Goal: Transaction & Acquisition: Book appointment/travel/reservation

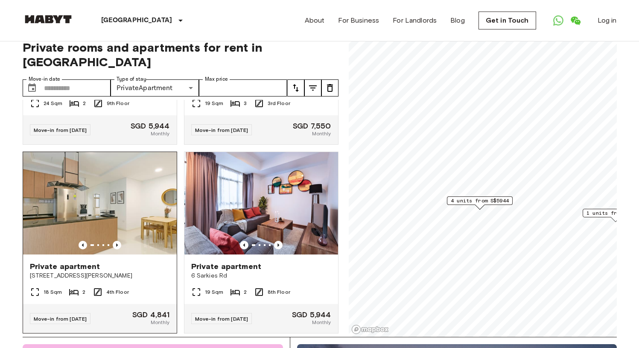
scroll to position [704, 0]
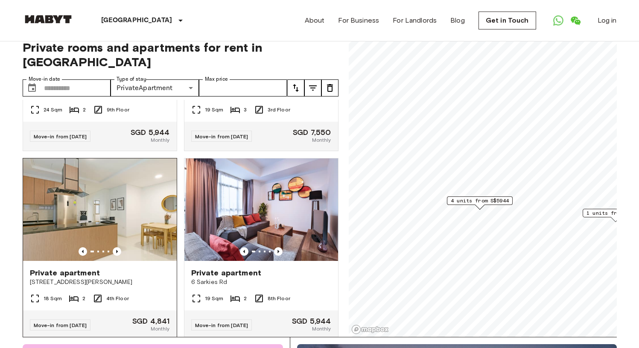
click at [152, 227] on img at bounding box center [100, 209] width 154 height 103
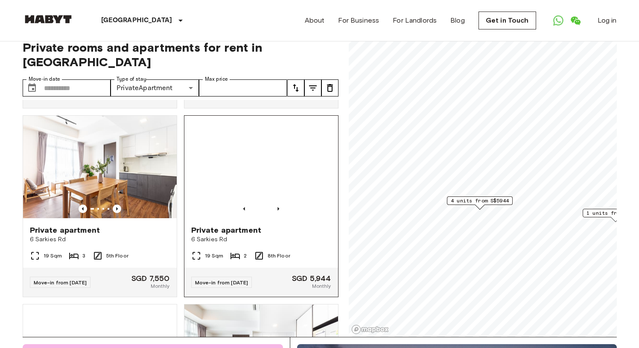
scroll to position [0, 0]
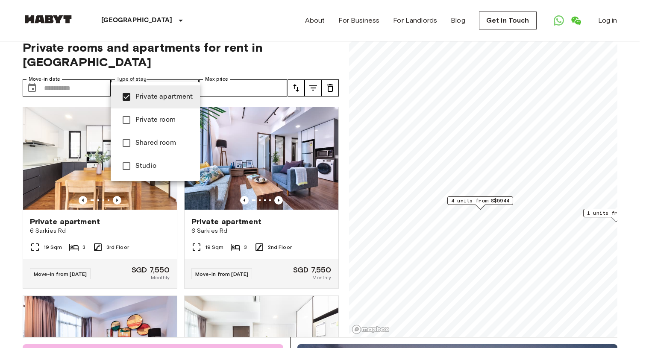
click at [158, 118] on span "Private room" at bounding box center [164, 120] width 58 height 10
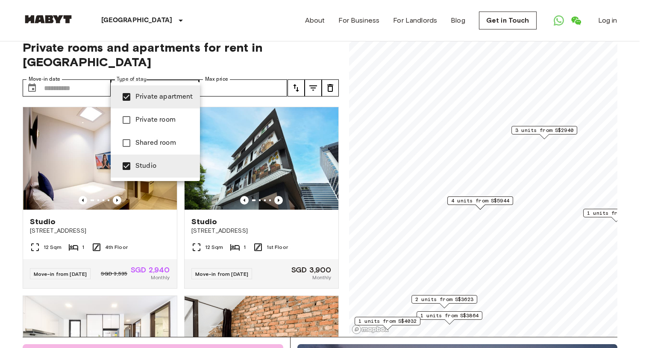
type input "******"
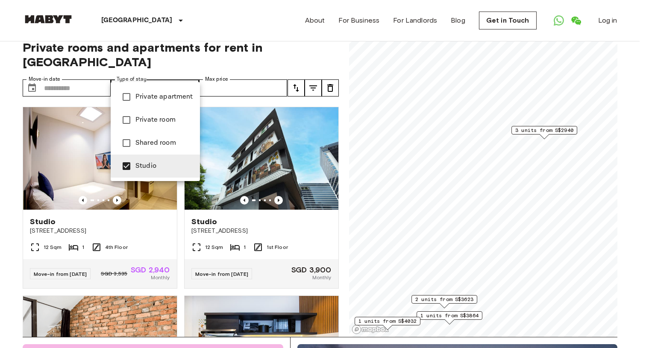
click at [8, 258] on div at bounding box center [323, 174] width 646 height 348
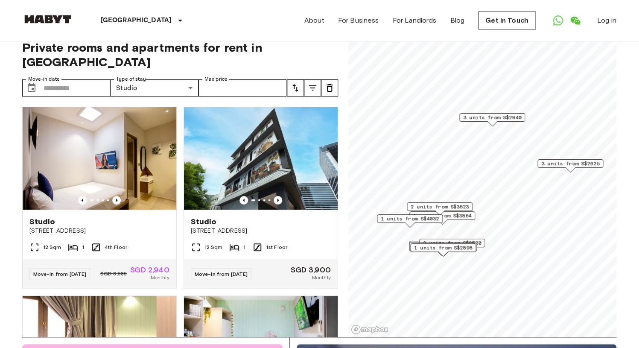
scroll to position [12, 0]
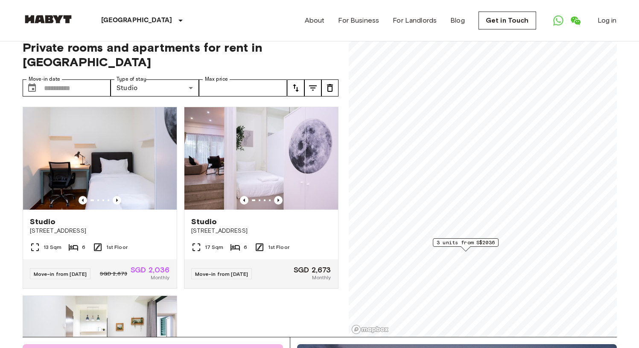
click at [495, 240] on div "3 units from S$2036" at bounding box center [466, 242] width 66 height 9
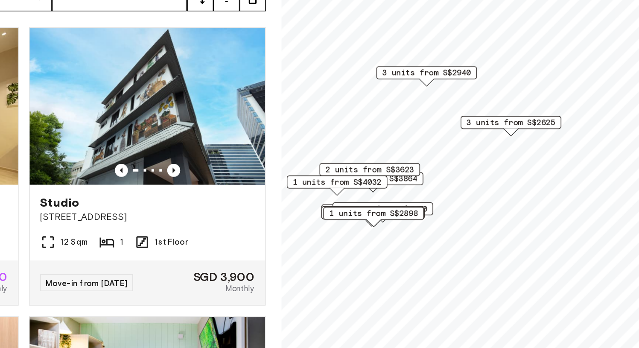
scroll to position [11, 0]
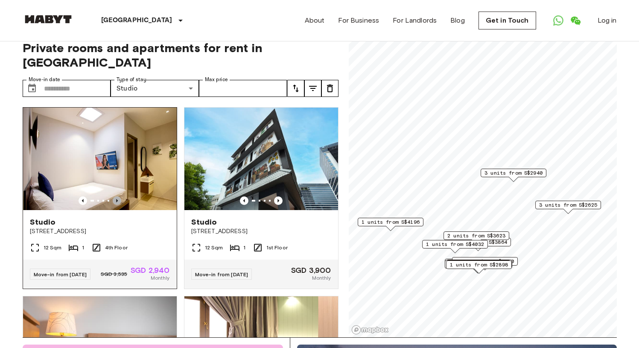
click at [117, 196] on icon "Previous image" at bounding box center [117, 200] width 9 height 9
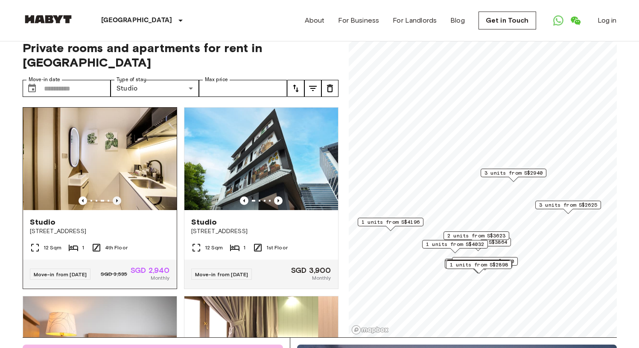
click at [117, 196] on icon "Previous image" at bounding box center [117, 200] width 9 height 9
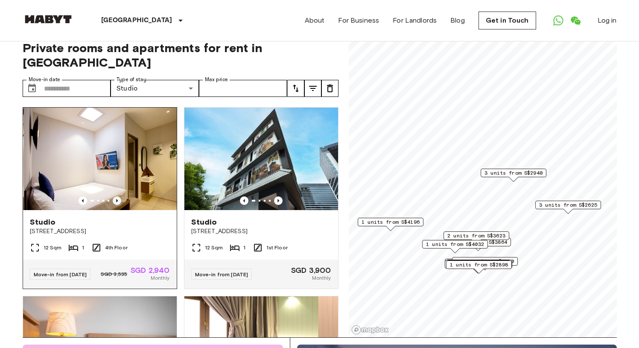
click at [117, 196] on icon "Previous image" at bounding box center [117, 200] width 9 height 9
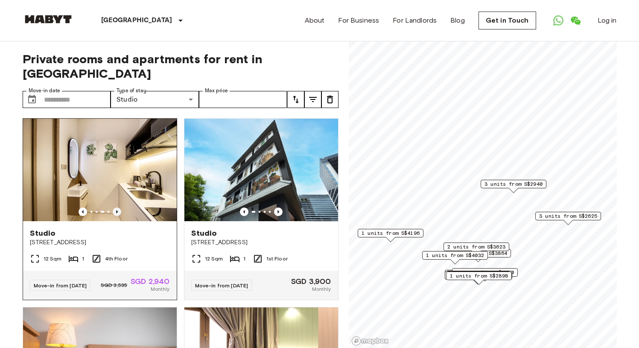
click at [113, 208] on icon "Previous image" at bounding box center [117, 212] width 9 height 9
click at [114, 208] on icon "Previous image" at bounding box center [117, 212] width 9 height 9
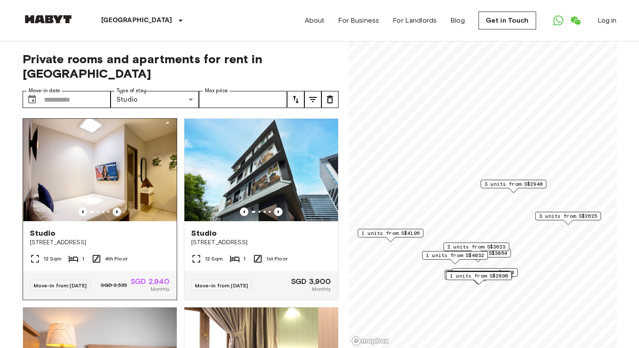
click at [114, 208] on icon "Previous image" at bounding box center [117, 212] width 9 height 9
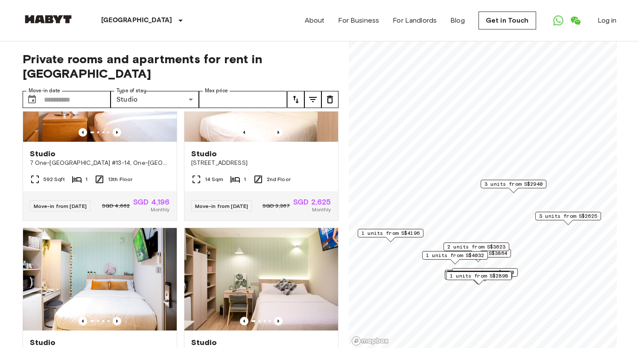
scroll to position [272, 0]
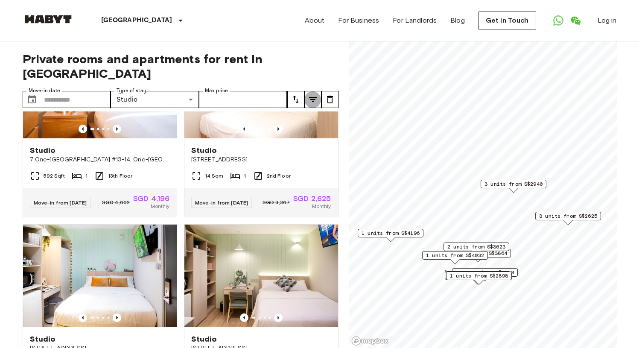
click at [311, 94] on icon "tune" at bounding box center [313, 99] width 10 height 10
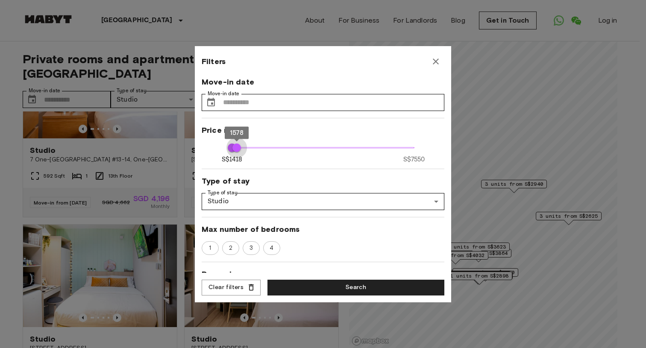
type input "****"
drag, startPoint x: 409, startPoint y: 148, endPoint x: 236, endPoint y: 148, distance: 172.6
click at [236, 148] on span "1598" at bounding box center [237, 148] width 9 height 9
click at [343, 288] on button "Search" at bounding box center [355, 288] width 177 height 16
type input "****"
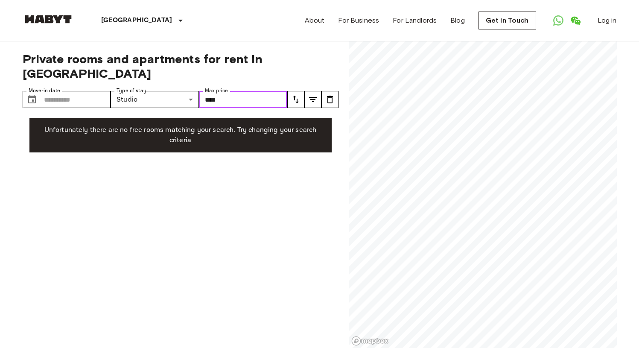
click at [254, 91] on input "****" at bounding box center [243, 99] width 88 height 17
drag, startPoint x: 280, startPoint y: 86, endPoint x: 182, endPoint y: 86, distance: 97.4
click at [182, 91] on div "Move-in date ​ Move-in date Type of stay Studio ****** Share Type Max price ***…" at bounding box center [155, 99] width 265 height 17
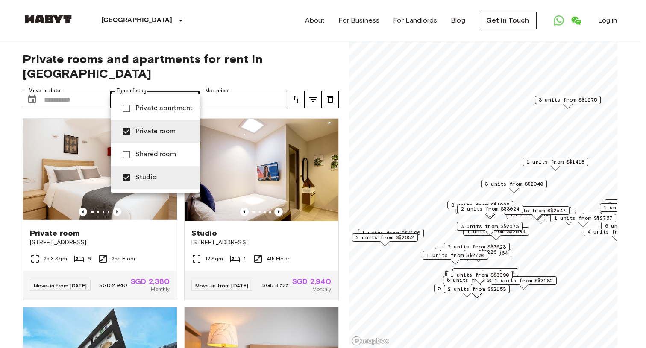
type input "**********"
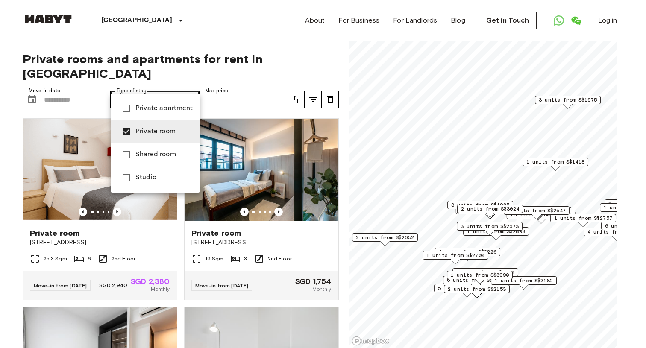
click at [13, 208] on div at bounding box center [323, 174] width 646 height 348
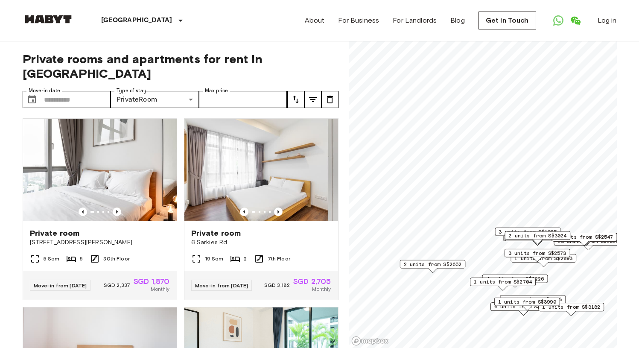
click at [488, 41] on div "2 units from S$1838 2 units from S$1870 12 units from S$2289 4 units from S$222…" at bounding box center [483, 41] width 268 height 0
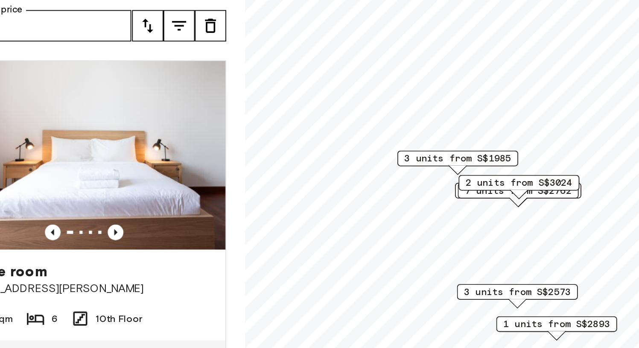
click at [466, 174] on span "3 units from S$1985" at bounding box center [465, 172] width 58 height 8
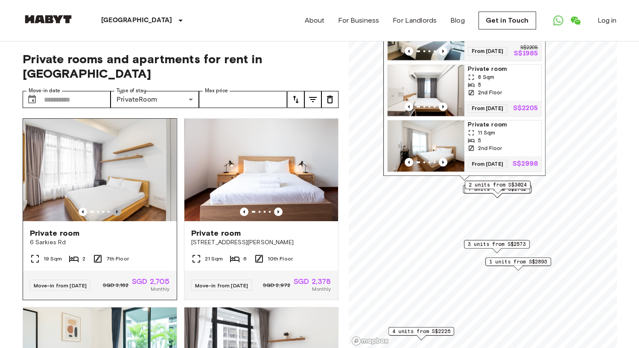
click at [116, 208] on icon "Previous image" at bounding box center [117, 212] width 9 height 9
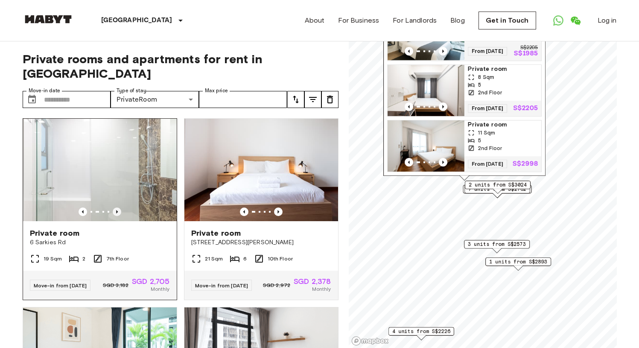
click at [116, 208] on icon "Previous image" at bounding box center [117, 212] width 9 height 9
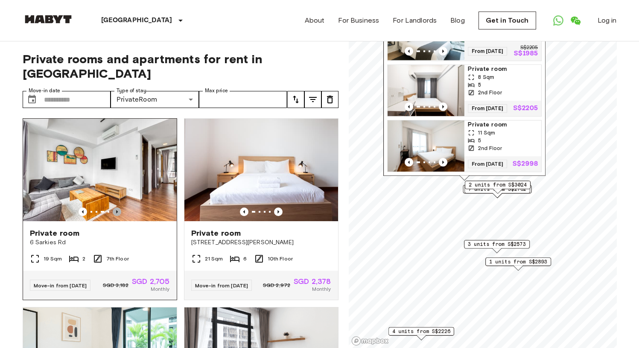
click at [116, 208] on icon "Previous image" at bounding box center [117, 212] width 9 height 9
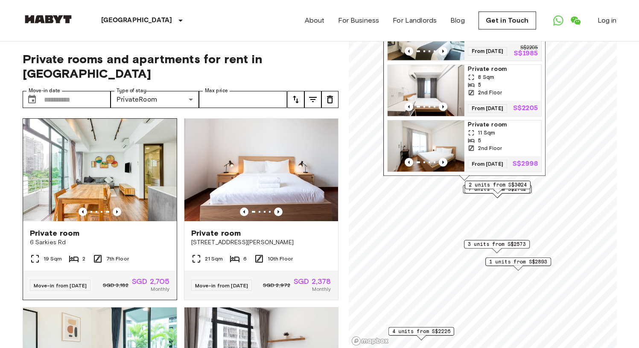
click at [141, 228] on div "Private room" at bounding box center [100, 233] width 140 height 10
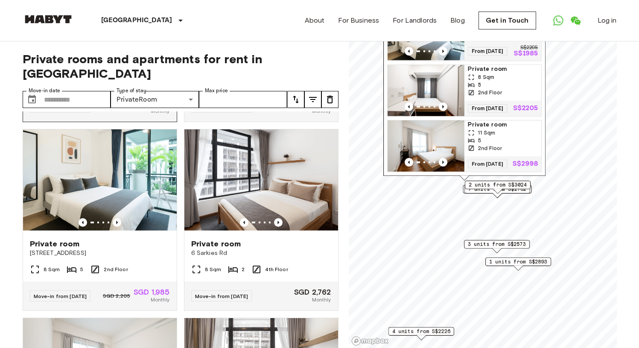
scroll to position [185, 0]
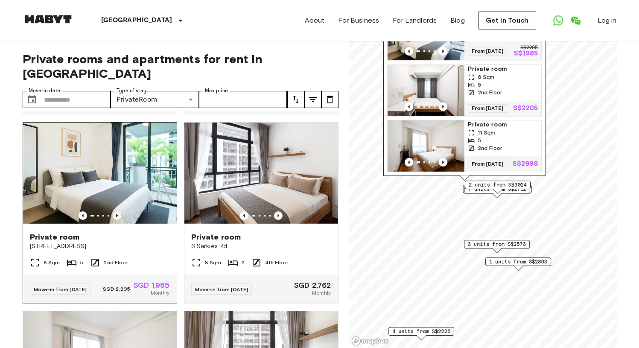
click at [116, 211] on icon "Previous image" at bounding box center [117, 215] width 9 height 9
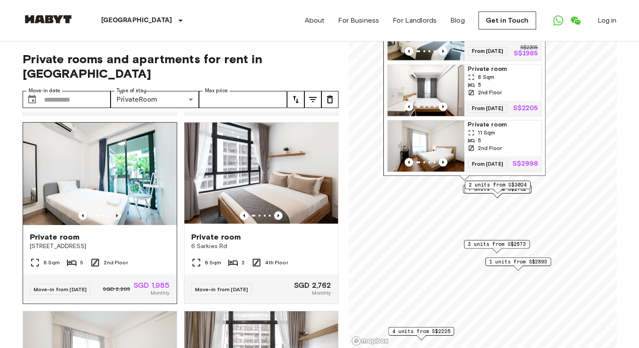
click at [116, 211] on icon "Previous image" at bounding box center [117, 215] width 9 height 9
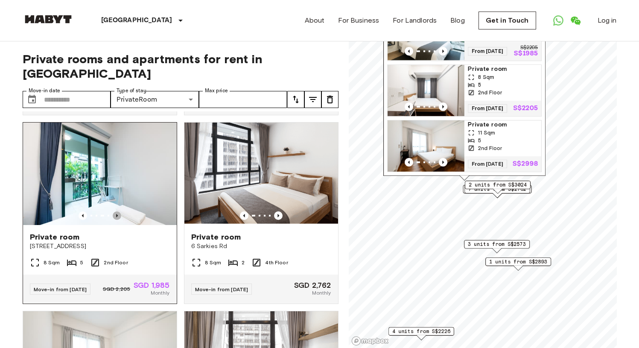
click at [116, 211] on icon "Previous image" at bounding box center [117, 215] width 9 height 9
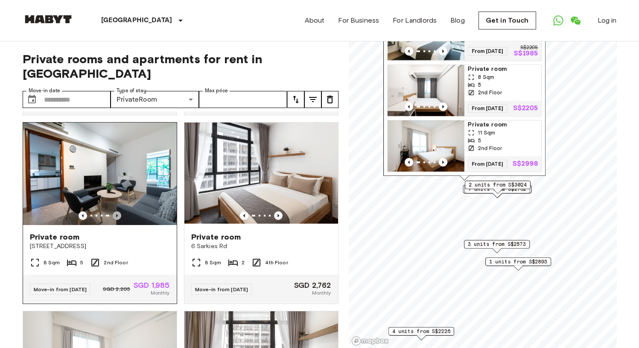
click at [116, 211] on icon "Previous image" at bounding box center [117, 215] width 9 height 9
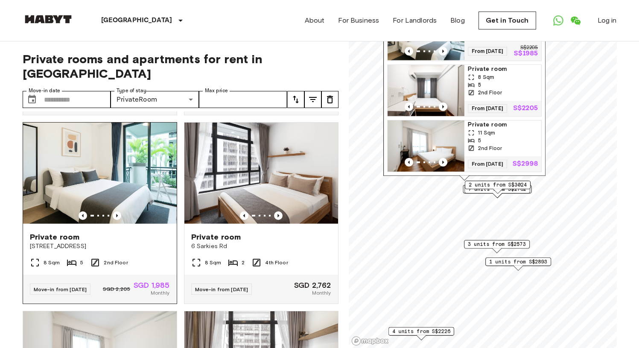
click at [132, 235] on div "Private room" at bounding box center [100, 237] width 140 height 10
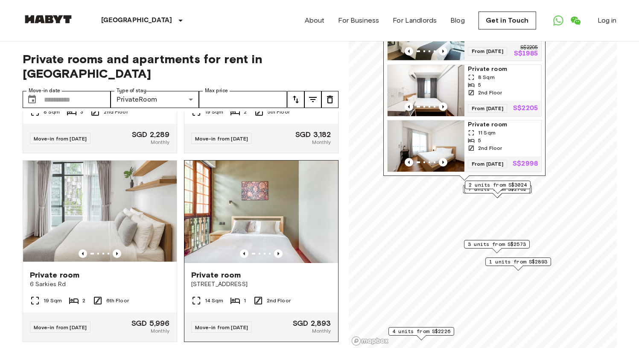
scroll to position [1375, 0]
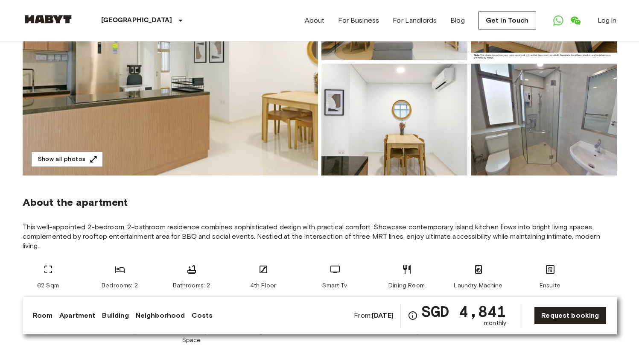
scroll to position [167, 0]
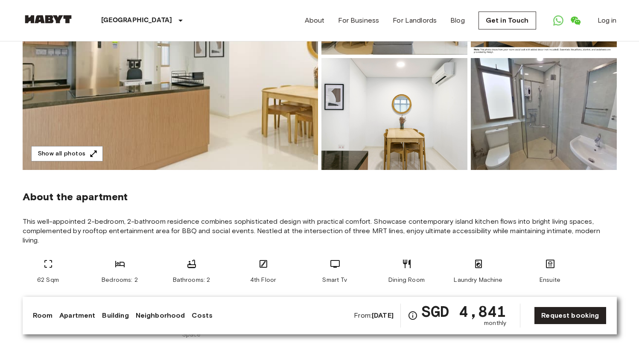
click at [240, 114] on img at bounding box center [171, 56] width 296 height 227
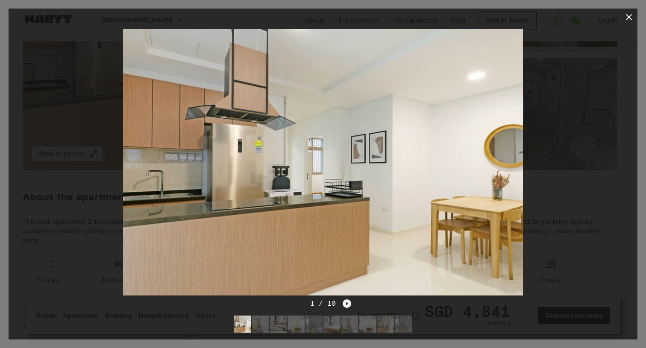
click at [344, 299] on icon "Next image" at bounding box center [347, 303] width 9 height 9
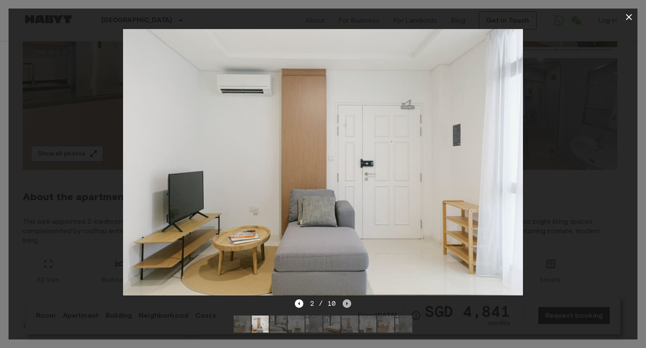
click at [344, 299] on icon "Next image" at bounding box center [347, 303] width 9 height 9
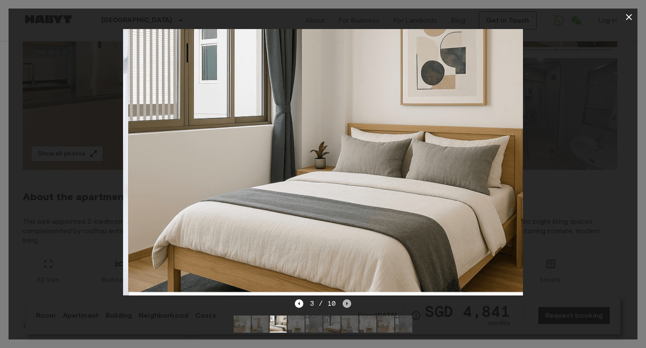
click at [344, 299] on icon "Next image" at bounding box center [347, 303] width 9 height 9
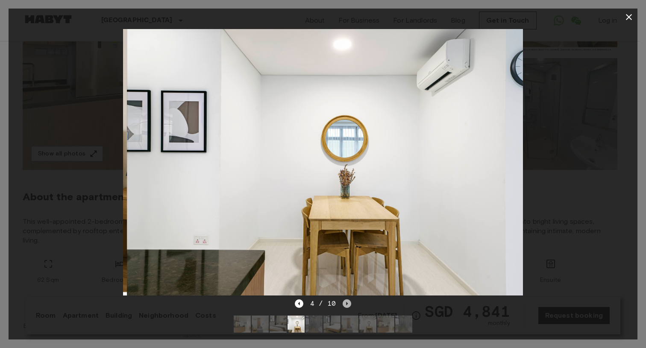
click at [346, 302] on icon "Next image" at bounding box center [347, 303] width 2 height 3
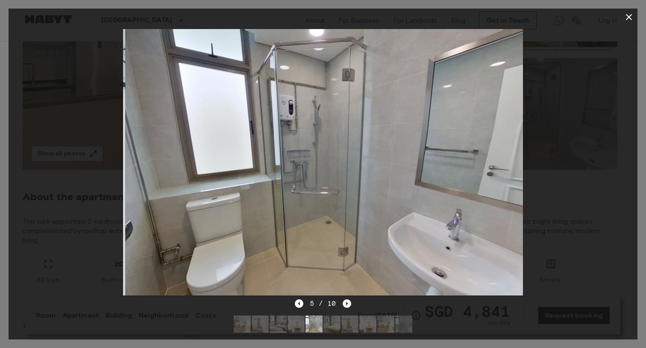
click at [346, 302] on icon "Next image" at bounding box center [347, 303] width 2 height 3
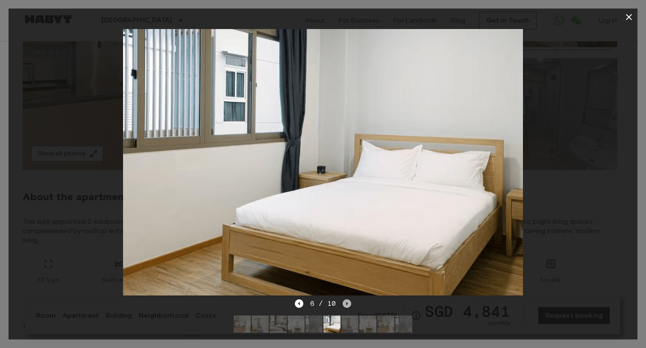
click at [346, 302] on icon "Next image" at bounding box center [347, 303] width 2 height 3
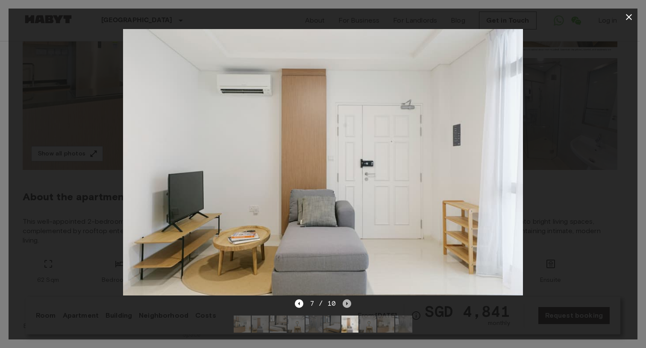
click at [346, 302] on icon "Next image" at bounding box center [347, 303] width 2 height 3
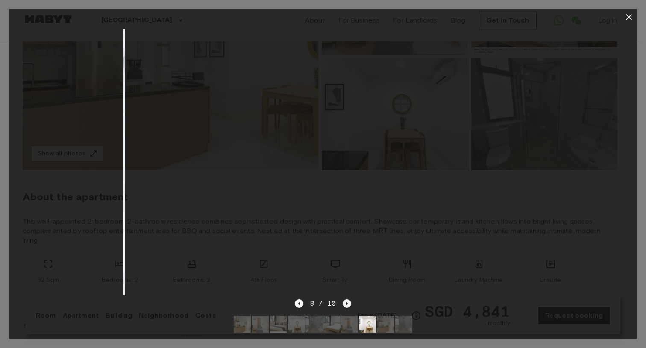
click at [346, 302] on icon "Next image" at bounding box center [347, 303] width 2 height 3
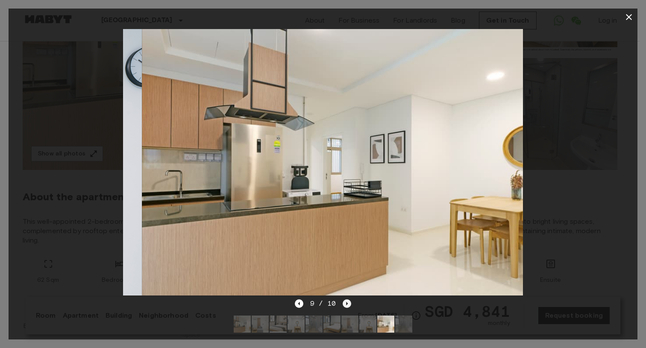
click at [348, 299] on icon "Next image" at bounding box center [347, 303] width 9 height 9
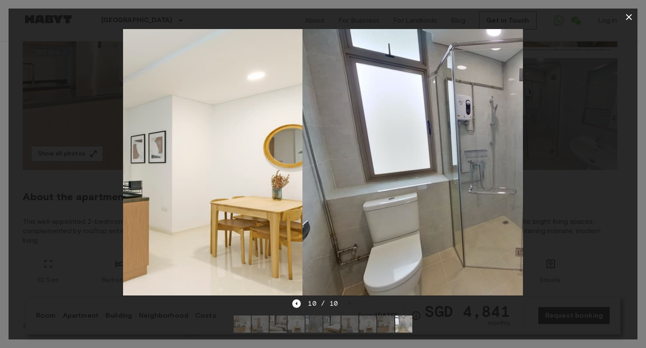
click at [630, 16] on icon "button" at bounding box center [629, 17] width 6 height 6
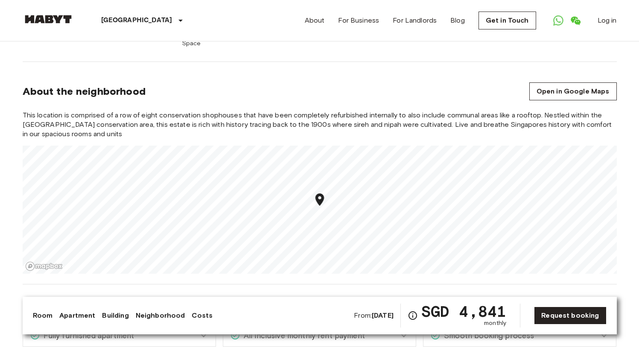
scroll to position [475, 0]
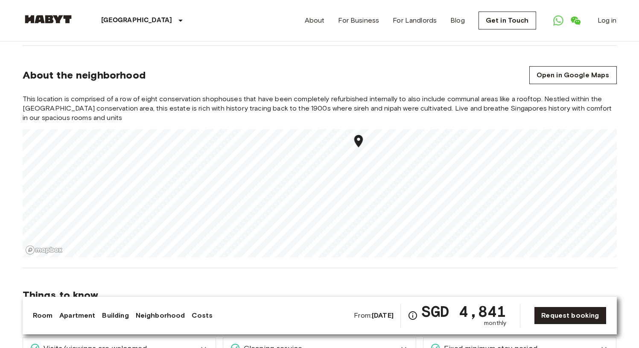
click at [298, 244] on section "About the neighborhood Open in Google Maps This location is comprised of a row …" at bounding box center [320, 157] width 595 height 223
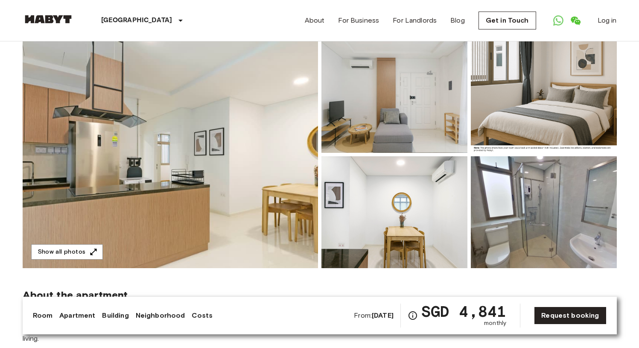
scroll to position [0, 0]
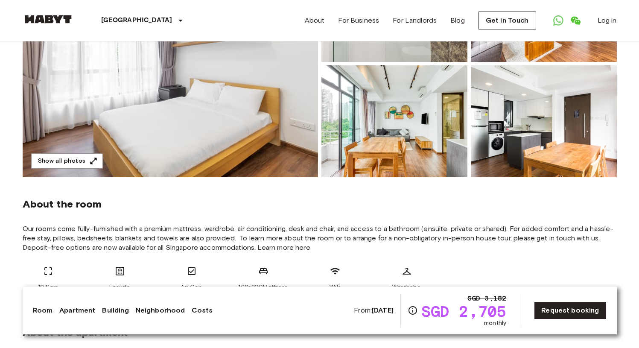
scroll to position [156, 0]
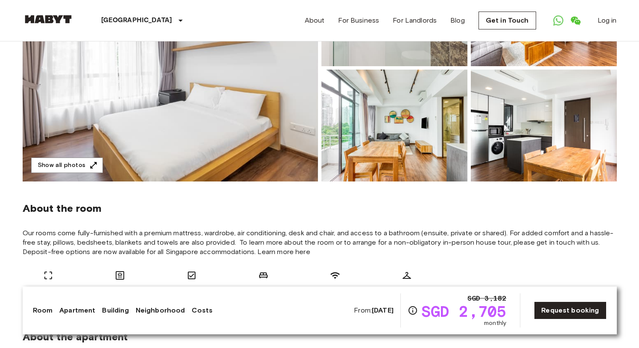
click at [272, 158] on img at bounding box center [171, 67] width 296 height 227
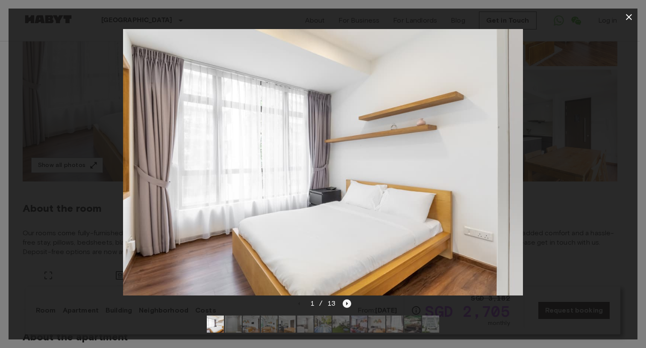
click at [344, 299] on icon "Next image" at bounding box center [347, 303] width 9 height 9
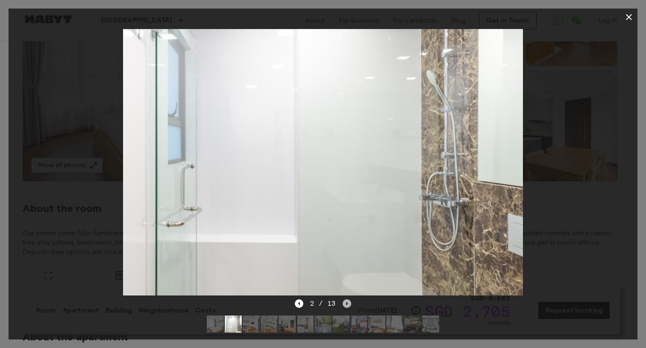
click at [345, 299] on icon "Next image" at bounding box center [347, 303] width 9 height 9
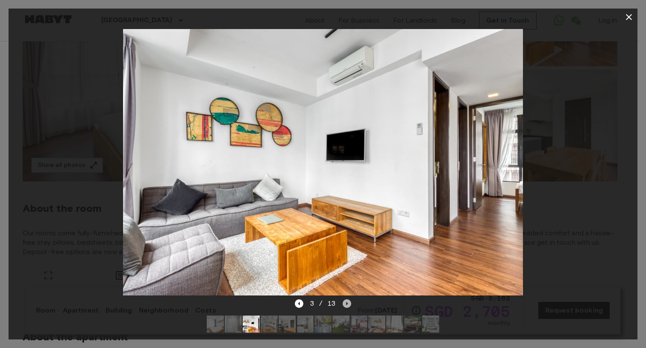
click at [345, 299] on icon "Next image" at bounding box center [347, 303] width 9 height 9
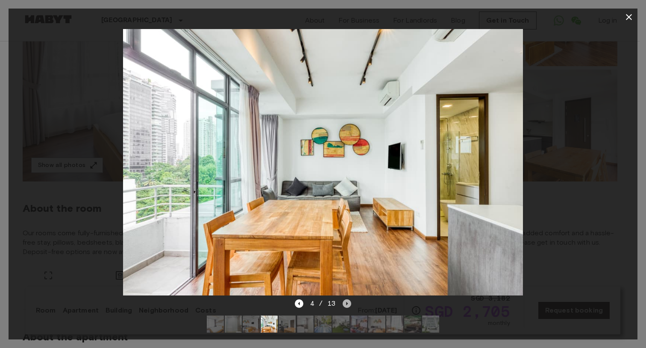
click at [345, 299] on icon "Next image" at bounding box center [347, 303] width 9 height 9
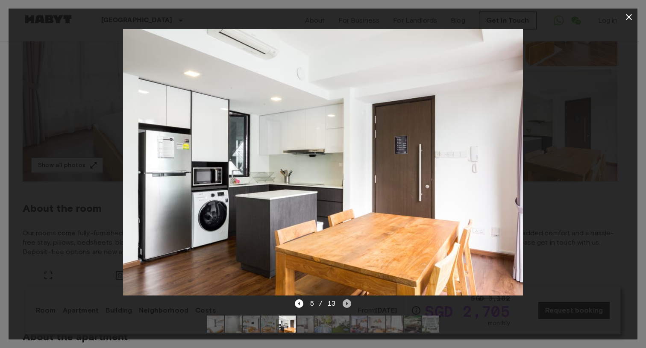
click at [347, 299] on icon "Next image" at bounding box center [347, 303] width 9 height 9
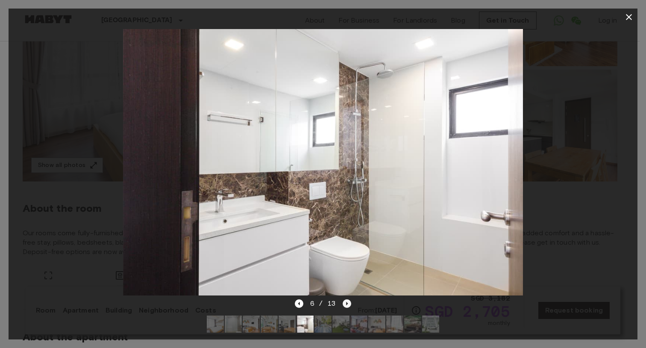
click at [347, 299] on icon "Next image" at bounding box center [347, 303] width 9 height 9
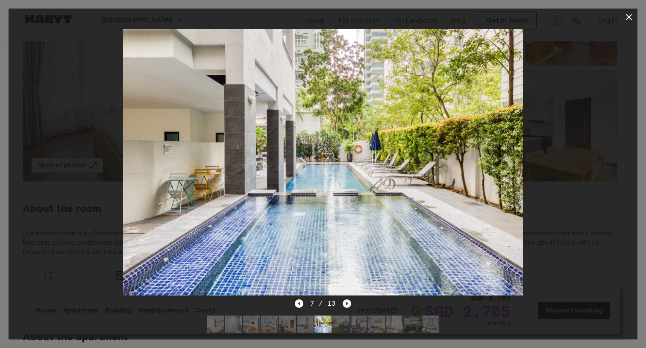
click at [348, 299] on icon "Next image" at bounding box center [347, 303] width 9 height 9
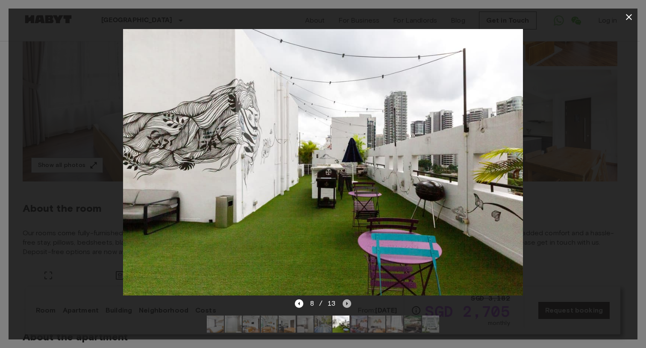
click at [348, 299] on icon "Next image" at bounding box center [347, 303] width 9 height 9
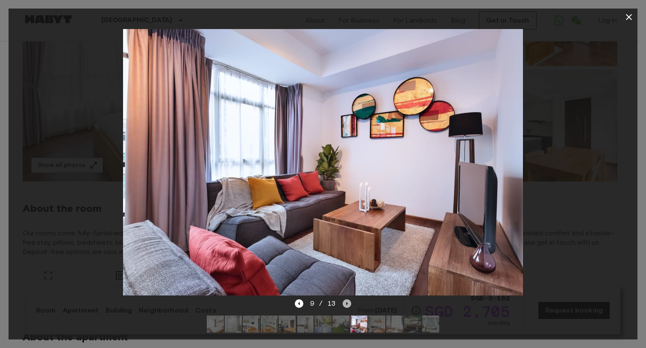
click at [348, 299] on icon "Next image" at bounding box center [347, 303] width 9 height 9
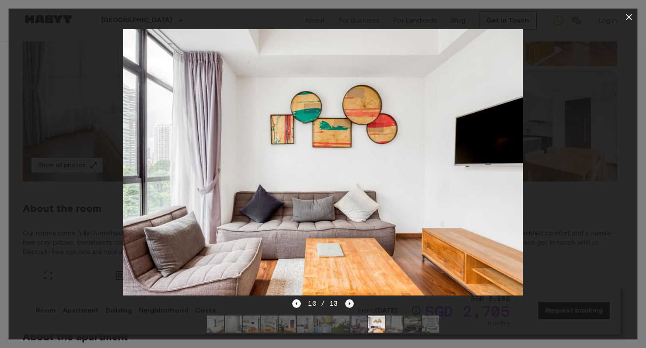
click at [349, 299] on icon "Next image" at bounding box center [349, 303] width 9 height 9
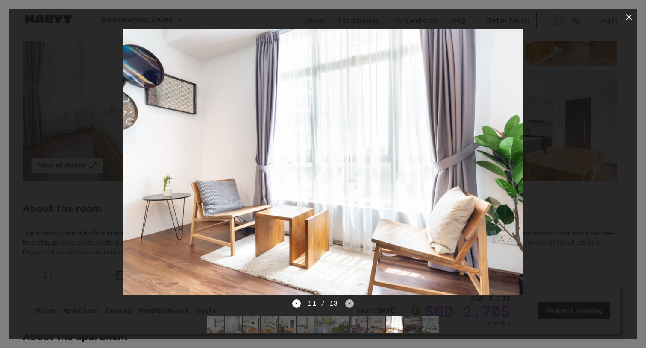
click at [349, 299] on icon "Next image" at bounding box center [349, 303] width 9 height 9
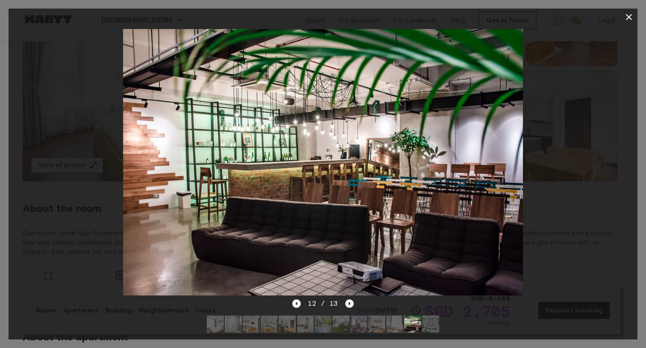
click at [349, 299] on icon "Next image" at bounding box center [349, 303] width 9 height 9
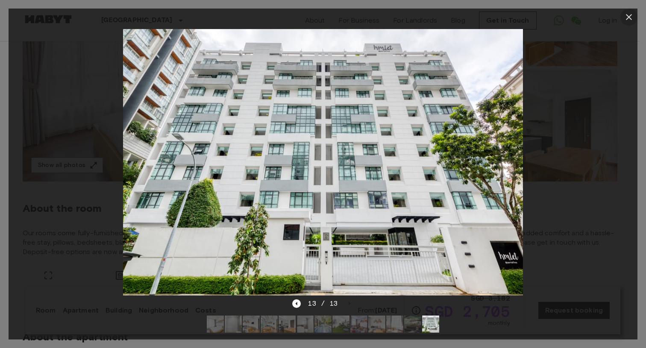
click at [630, 16] on icon "button" at bounding box center [629, 17] width 10 height 10
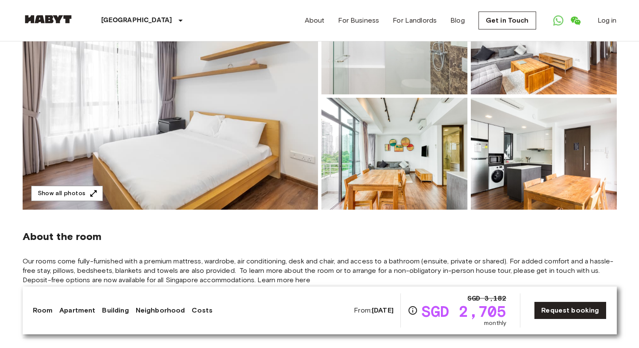
scroll to position [0, 0]
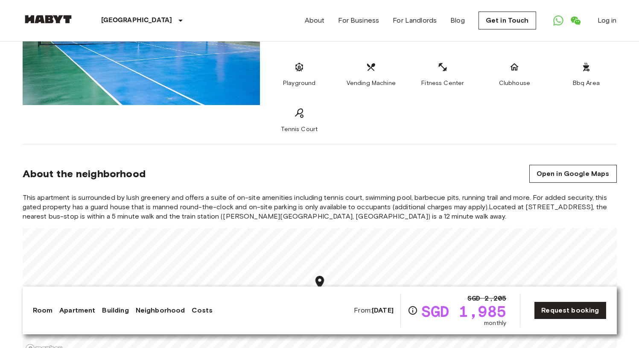
scroll to position [932, 0]
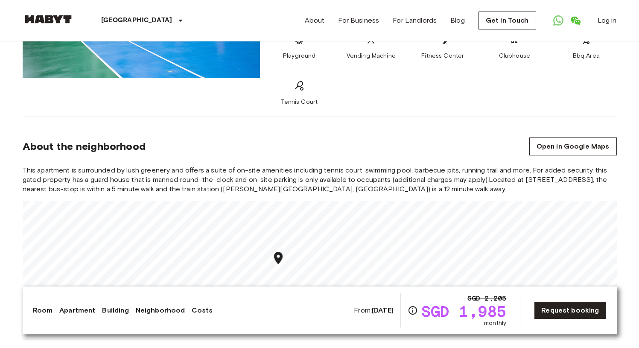
click at [287, 293] on div "Asia Singapore Singapore Private room Private room From Oct 15 2025 16 Ewe Boon…" at bounding box center [319, 292] width 615 height 2366
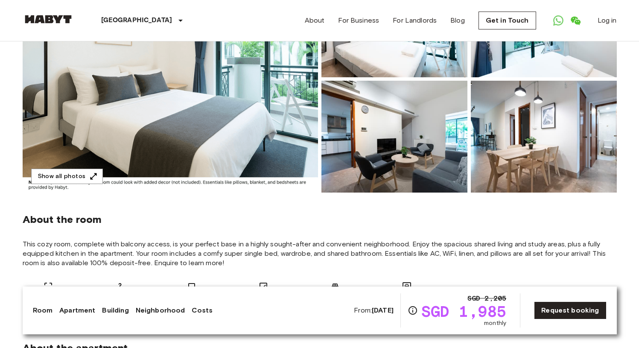
scroll to position [95, 0]
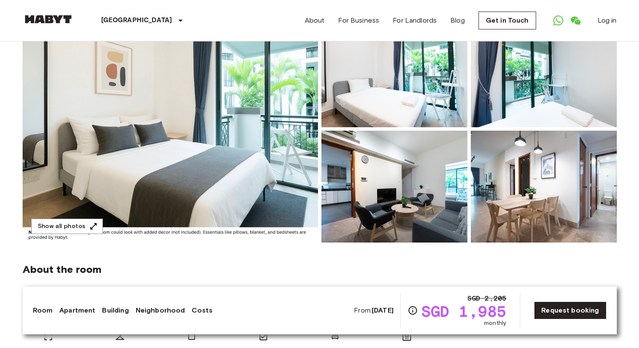
click at [219, 104] on img at bounding box center [171, 128] width 296 height 227
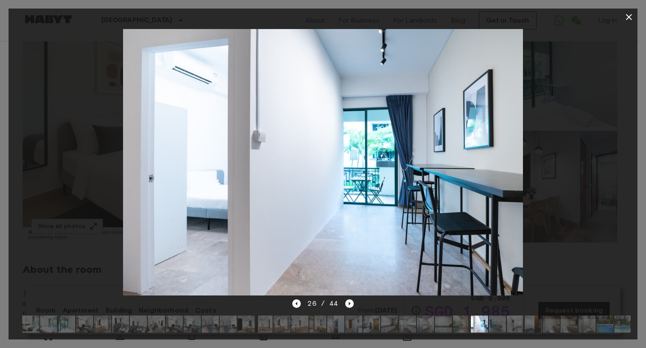
click at [624, 18] on icon "button" at bounding box center [629, 17] width 10 height 10
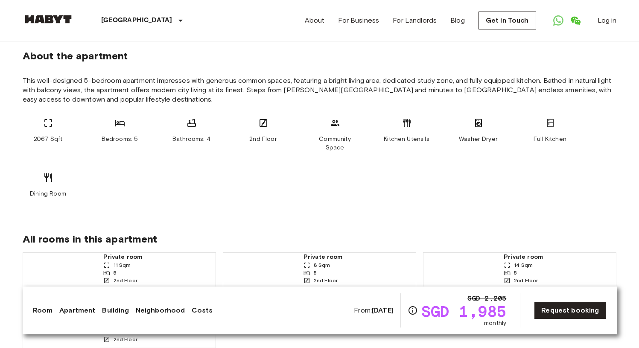
scroll to position [0, 0]
